Goal: Task Accomplishment & Management: Complete application form

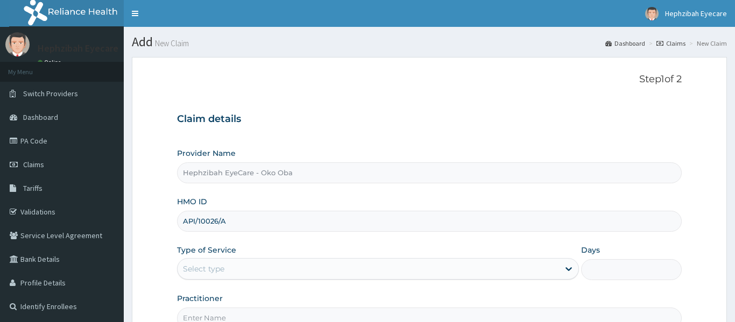
type input "API/10026/A"
click at [315, 268] on div "Select type" at bounding box center [369, 268] width 382 height 17
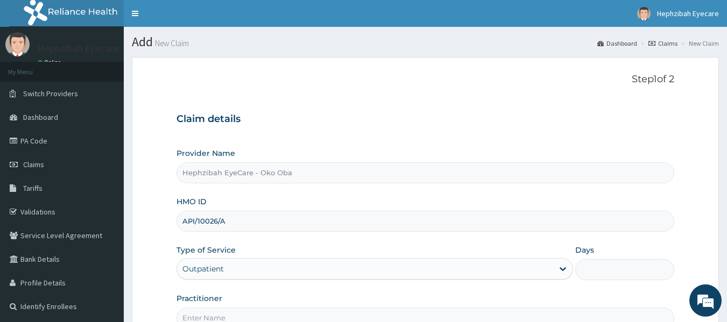
type input "1"
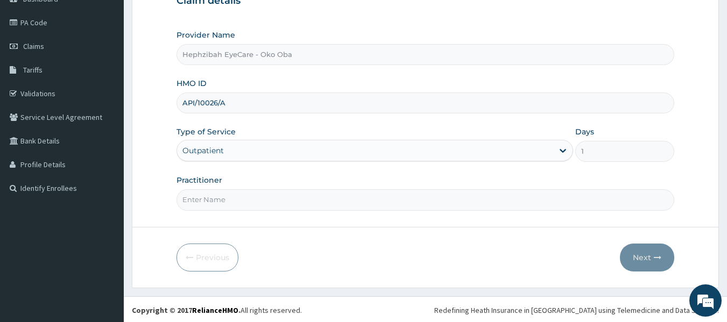
click at [296, 205] on input "Practitioner" at bounding box center [425, 199] width 498 height 21
type input "DR [PERSON_NAME]"
click at [654, 255] on icon "button" at bounding box center [658, 258] width 8 height 8
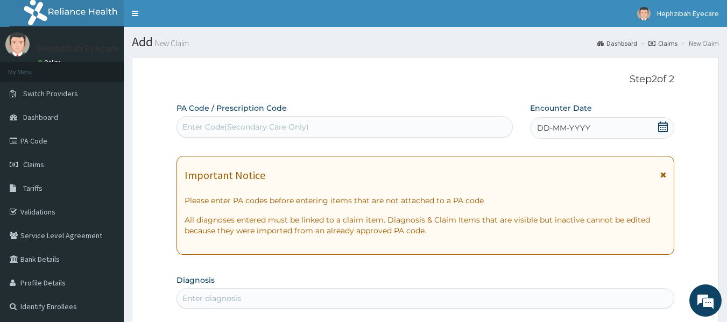
click at [436, 125] on div "Enter Code(Secondary Care Only)" at bounding box center [345, 126] width 336 height 17
paste input "PA/9562F6"
type input "PA/9562F6"
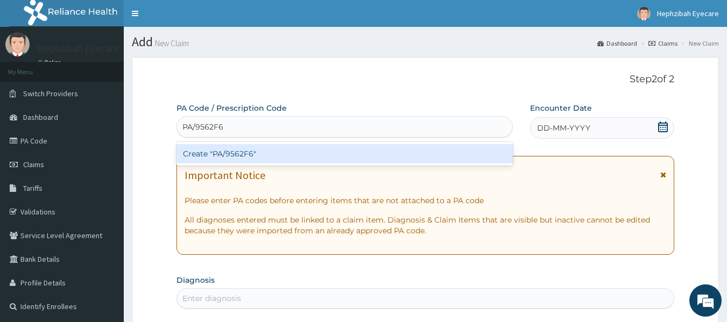
click at [317, 152] on div "Create "PA/9562F6"" at bounding box center [344, 153] width 337 height 19
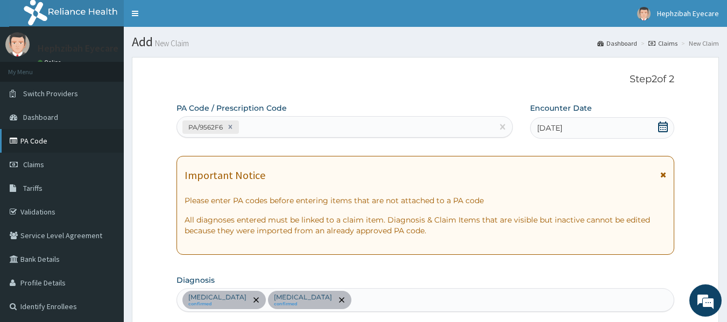
click at [48, 138] on link "PA Code" at bounding box center [62, 141] width 124 height 24
